Goal: Transaction & Acquisition: Purchase product/service

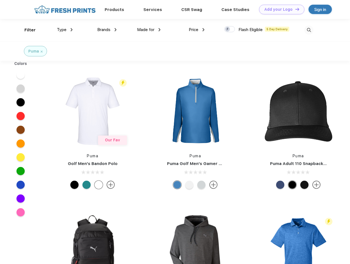
click at [280, 9] on link "Add your Logo Design Tool" at bounding box center [281, 10] width 45 height 10
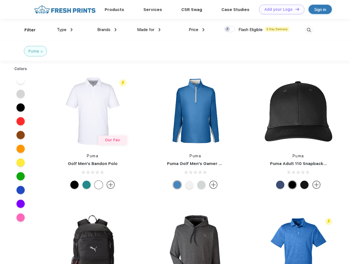
click at [0, 0] on div "Design Tool" at bounding box center [0, 0] width 0 height 0
click at [295, 9] on link "Add your Logo Design Tool" at bounding box center [281, 10] width 45 height 10
click at [26, 30] on div "Filter" at bounding box center [29, 30] width 11 height 6
click at [65, 30] on span "Type" at bounding box center [62, 29] width 10 height 5
click at [107, 30] on span "Brands" at bounding box center [103, 29] width 13 height 5
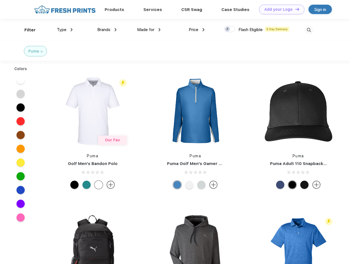
click at [149, 30] on span "Made for" at bounding box center [145, 29] width 17 height 5
click at [197, 30] on span "Price" at bounding box center [194, 29] width 10 height 5
click at [230, 29] on div at bounding box center [229, 29] width 11 height 6
click at [228, 29] on input "checkbox" at bounding box center [226, 28] width 4 height 4
click at [309, 30] on img at bounding box center [309, 30] width 9 height 9
